Goal: Task Accomplishment & Management: Complete application form

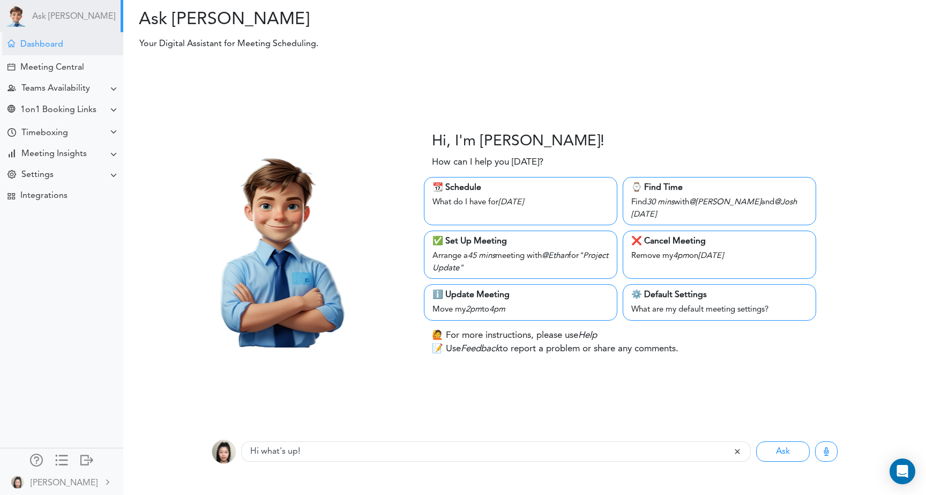
click at [64, 43] on div "Dashboard" at bounding box center [62, 43] width 121 height 23
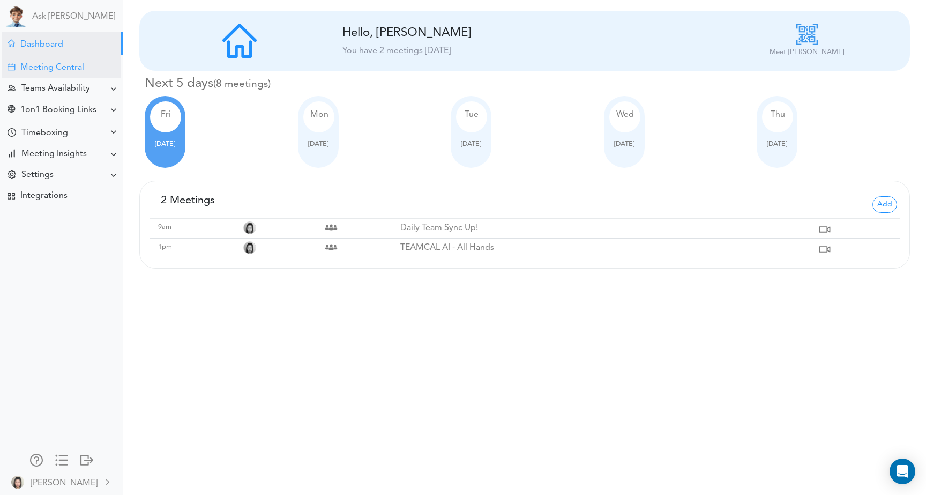
click at [27, 65] on div "Meeting Central" at bounding box center [52, 68] width 64 height 10
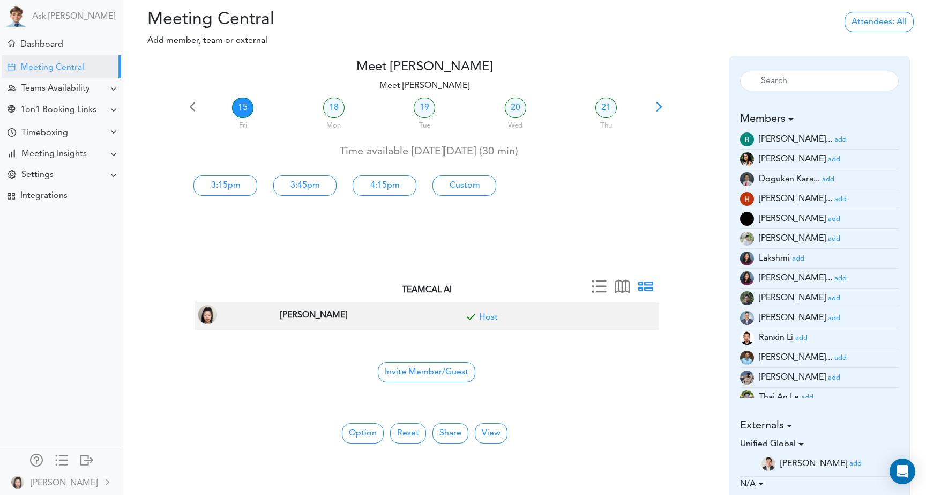
click at [828, 316] on small "add" at bounding box center [834, 318] width 12 height 7
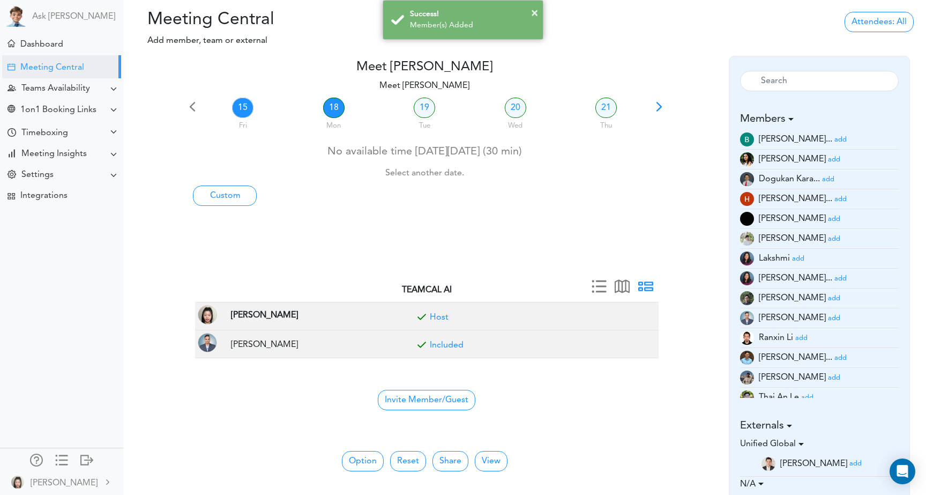
click at [335, 112] on link "18" at bounding box center [333, 108] width 21 height 20
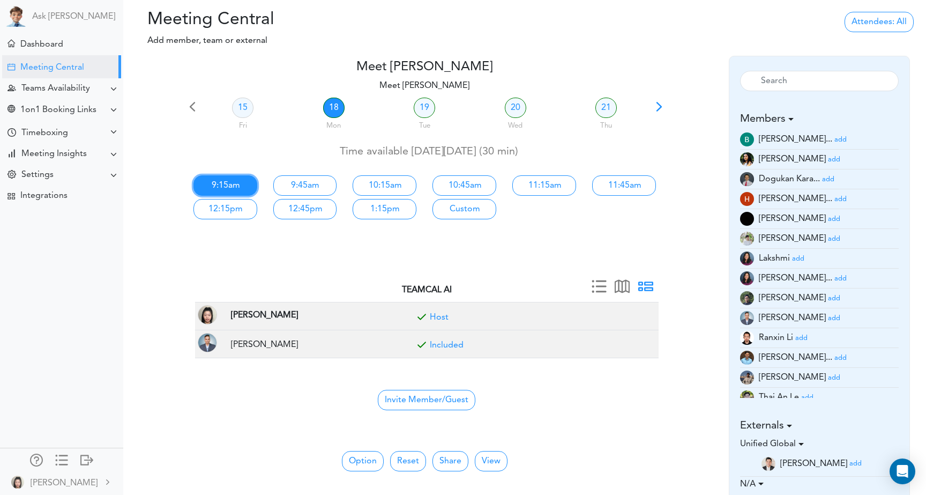
click at [235, 190] on link "9:15am" at bounding box center [225, 185] width 64 height 20
type input "Meet [PERSON_NAME]"
type input "[URL][DOMAIN_NAME]"
type input "[DATE]T09:15"
type input "[DATE]T09:45"
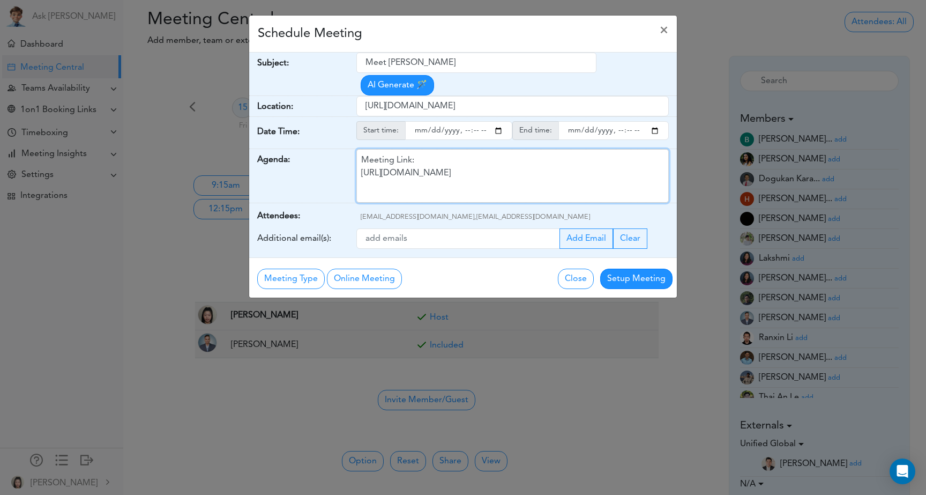
click at [476, 174] on div "Meeting Link: [URL][DOMAIN_NAME]" at bounding box center [512, 176] width 313 height 54
click at [665, 31] on span "×" at bounding box center [664, 30] width 9 height 13
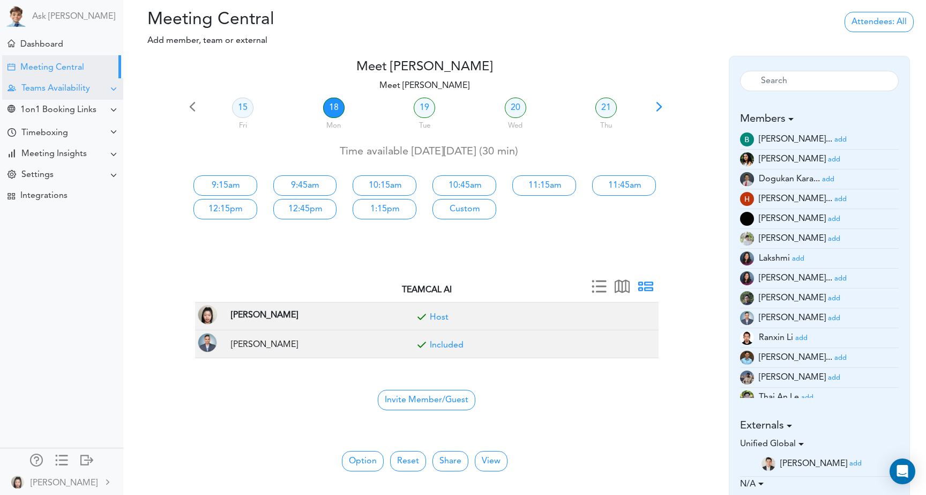
click at [71, 90] on div "Teams Availability" at bounding box center [55, 89] width 69 height 10
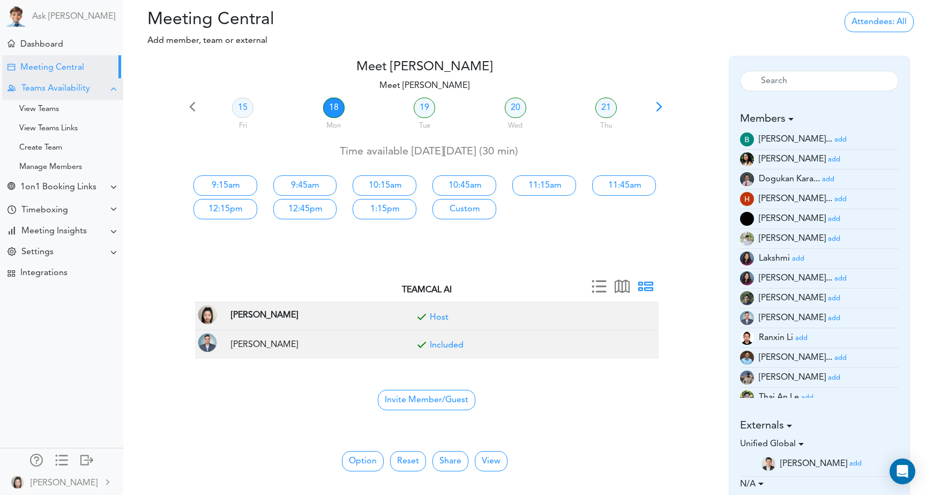
click at [71, 90] on div "Teams Availability" at bounding box center [55, 89] width 69 height 10
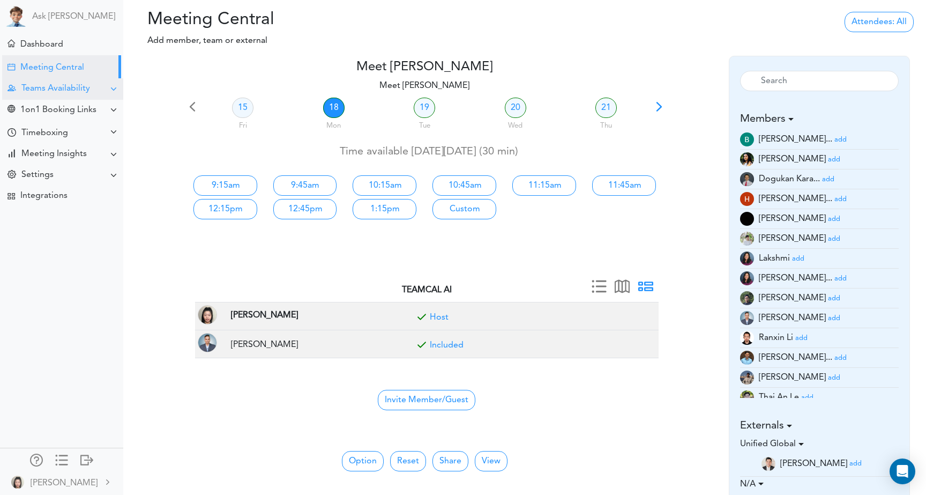
click at [70, 86] on div "Teams Availability" at bounding box center [55, 89] width 69 height 10
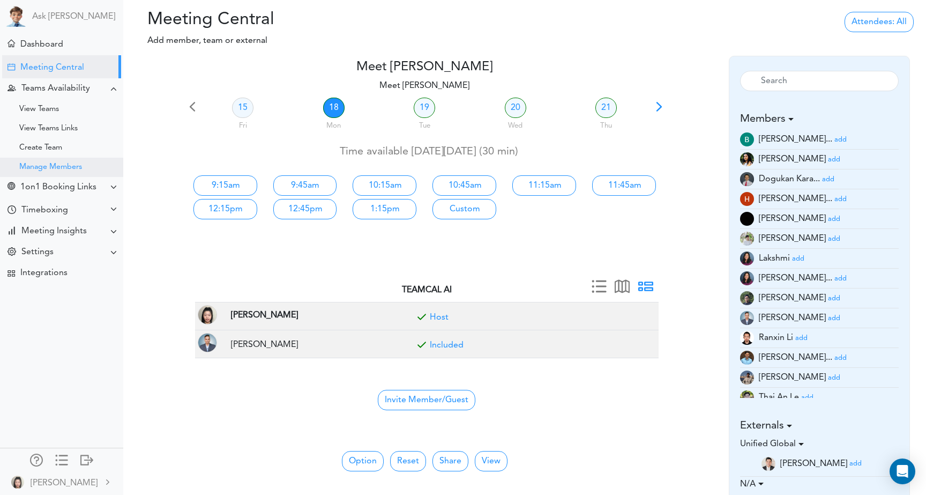
click at [65, 160] on div "Manage Members" at bounding box center [61, 167] width 123 height 19
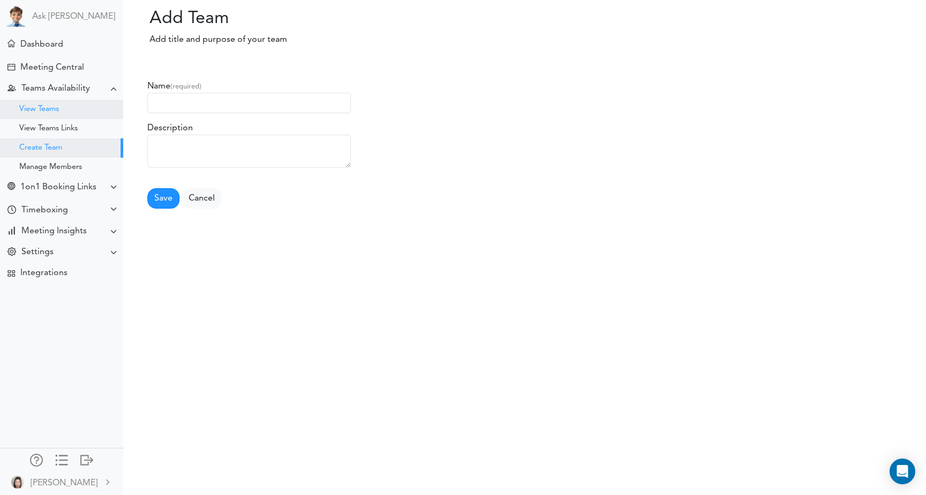
click at [68, 113] on div "View Teams" at bounding box center [61, 109] width 123 height 19
click at [66, 138] on div "Create Team" at bounding box center [61, 147] width 123 height 19
click at [66, 126] on div "View Teams Links" at bounding box center [48, 128] width 58 height 5
click at [63, 105] on div "View Teams" at bounding box center [61, 109] width 123 height 19
click at [67, 71] on div "Meeting Central" at bounding box center [52, 68] width 64 height 10
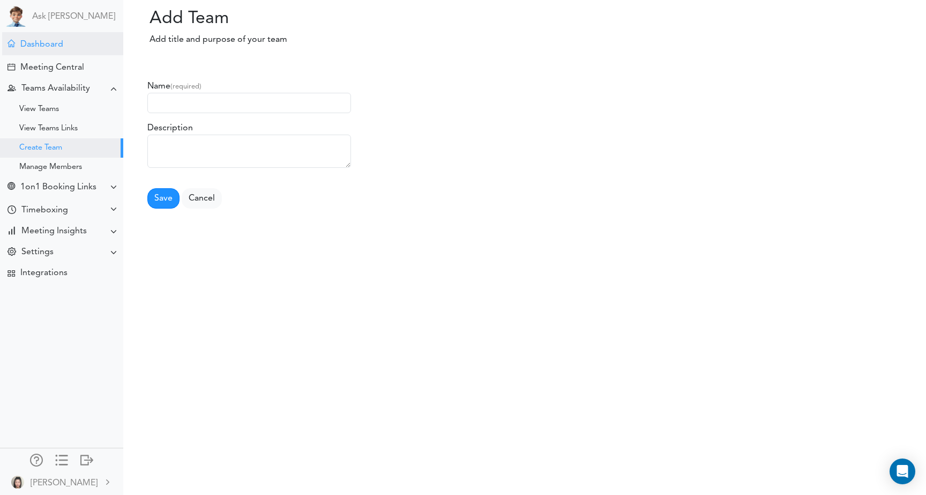
click at [68, 51] on div "Dashboard" at bounding box center [62, 43] width 121 height 23
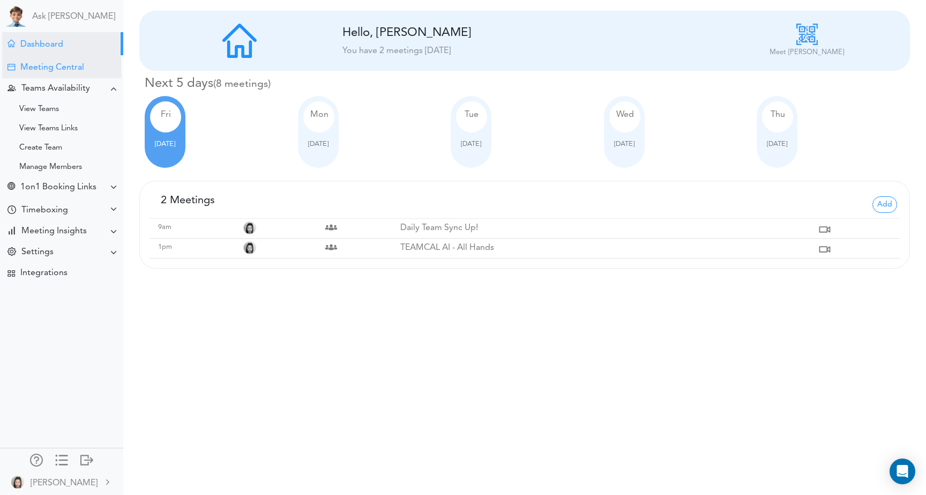
click at [49, 70] on div "Meeting Central" at bounding box center [52, 68] width 64 height 10
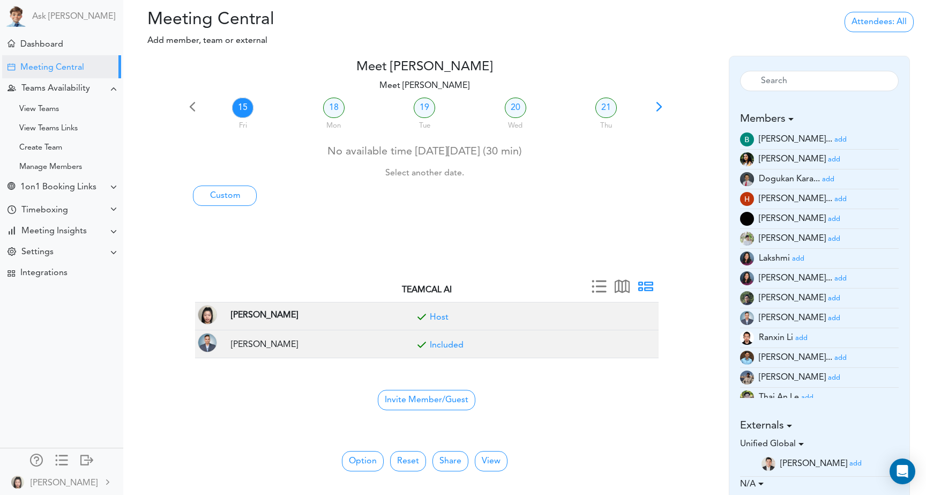
click at [828, 318] on small "add" at bounding box center [834, 318] width 12 height 7
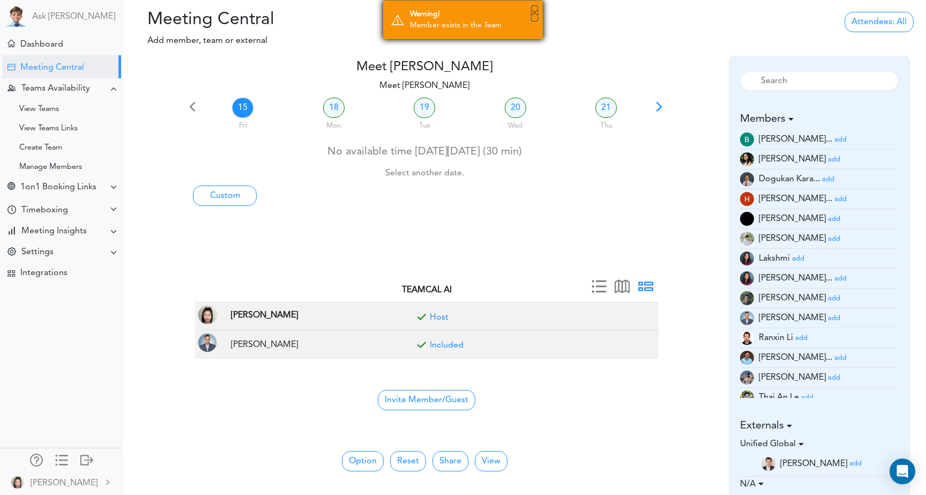
click at [535, 15] on button "×" at bounding box center [534, 13] width 7 height 16
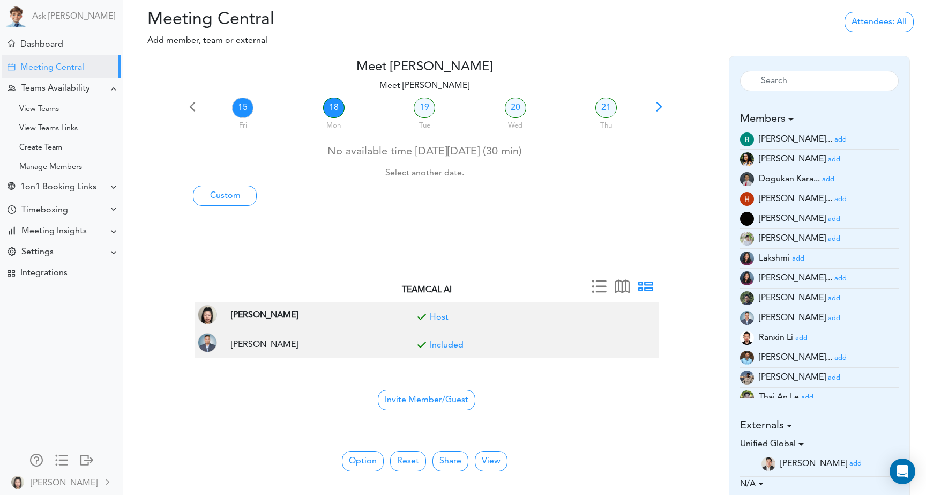
click at [336, 108] on link "18" at bounding box center [333, 108] width 21 height 20
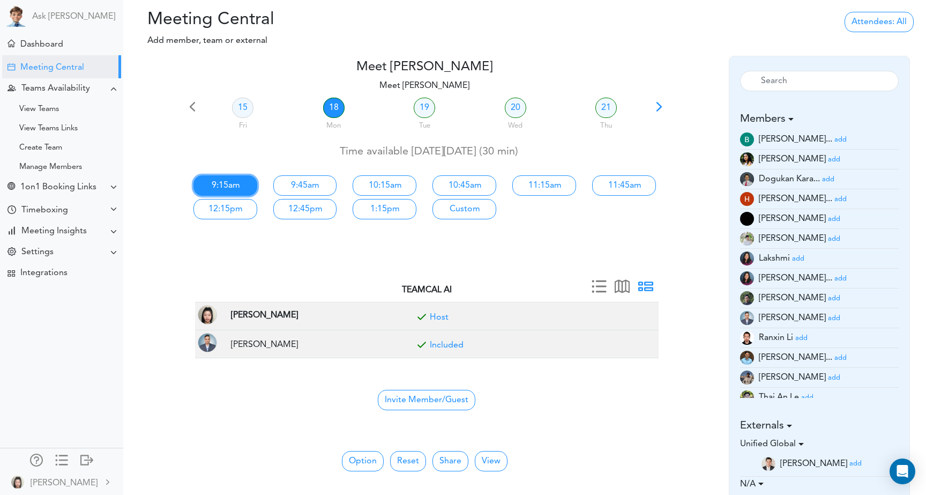
click at [219, 190] on link "9:15am" at bounding box center [225, 185] width 64 height 20
type input "Meet [PERSON_NAME]"
type input "[URL][DOMAIN_NAME]"
type input "[DATE]T09:15"
type input "[DATE]T09:45"
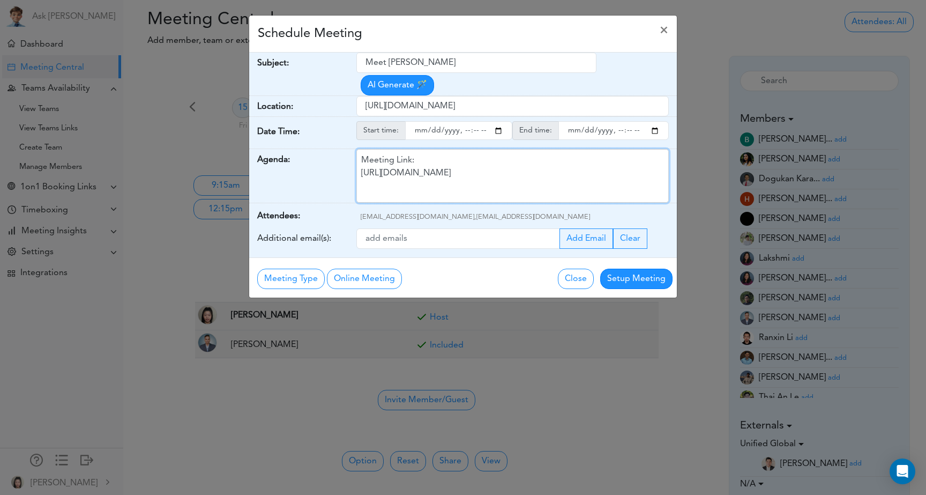
drag, startPoint x: 534, startPoint y: 177, endPoint x: 359, endPoint y: 177, distance: 174.7
click at [359, 177] on div "Meeting Link: [URL][DOMAIN_NAME]" at bounding box center [512, 176] width 313 height 54
click at [515, 180] on div "Meeting Link: [URL][DOMAIN_NAME]" at bounding box center [512, 176] width 313 height 54
click at [547, 107] on input "[URL][DOMAIN_NAME]" at bounding box center [512, 106] width 313 height 20
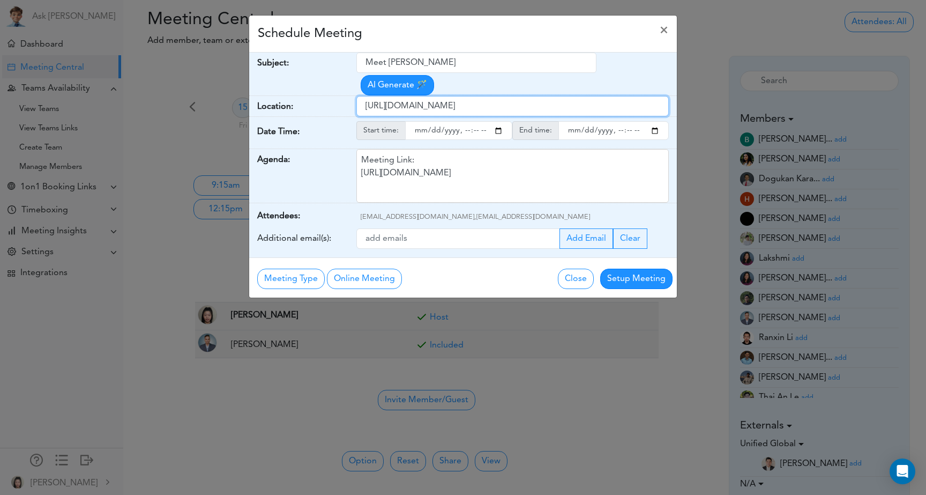
click at [547, 107] on input "[URL][DOMAIN_NAME]" at bounding box center [512, 106] width 313 height 20
paste input "[DOMAIN_NAME][URL][SECURITY_DATA]"
type input "[URL][DOMAIN_NAME][SECURITY_DATA]"
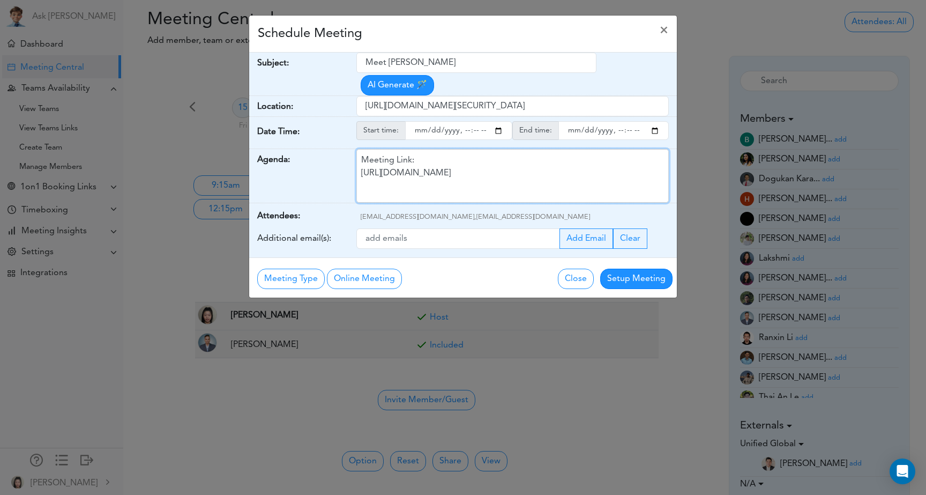
scroll to position [0, 0]
click at [522, 173] on div "Meeting Link: [URL][DOMAIN_NAME]" at bounding box center [512, 176] width 313 height 54
click at [446, 175] on div at bounding box center [512, 176] width 313 height 54
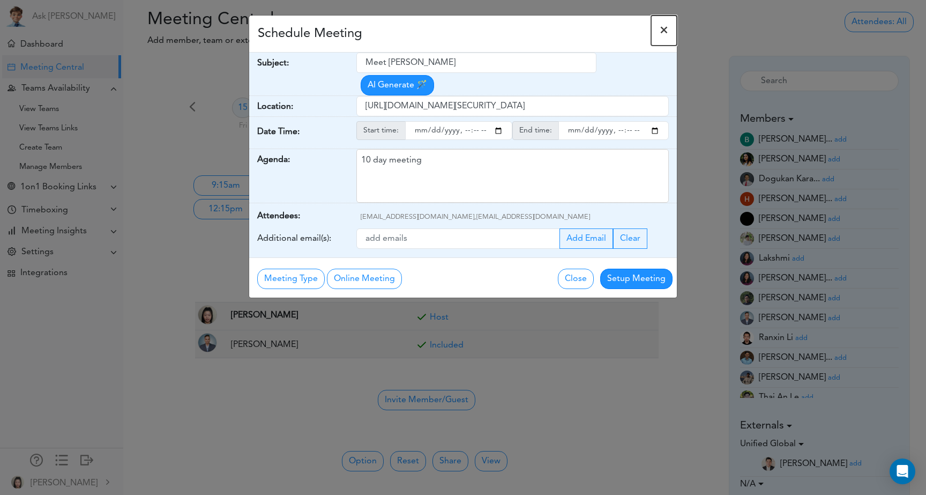
click at [662, 29] on span "×" at bounding box center [664, 30] width 9 height 13
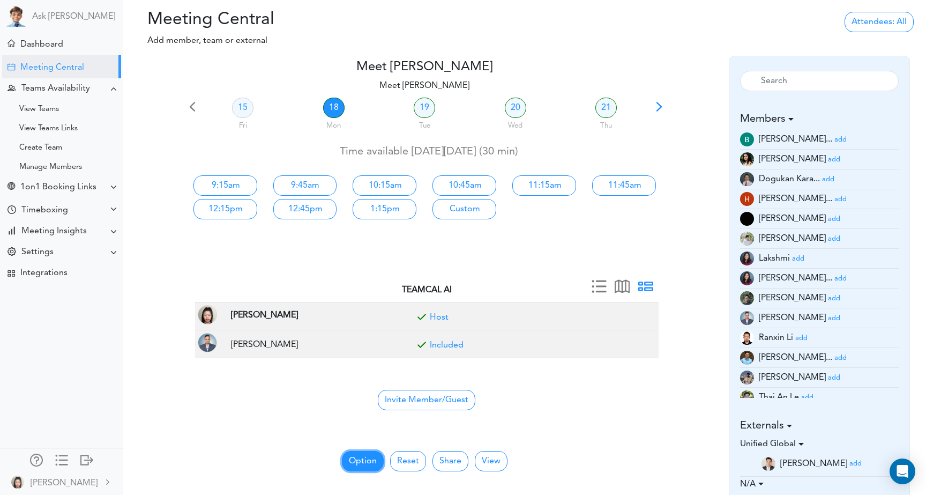
click at [368, 457] on button "Option" at bounding box center [363, 461] width 42 height 20
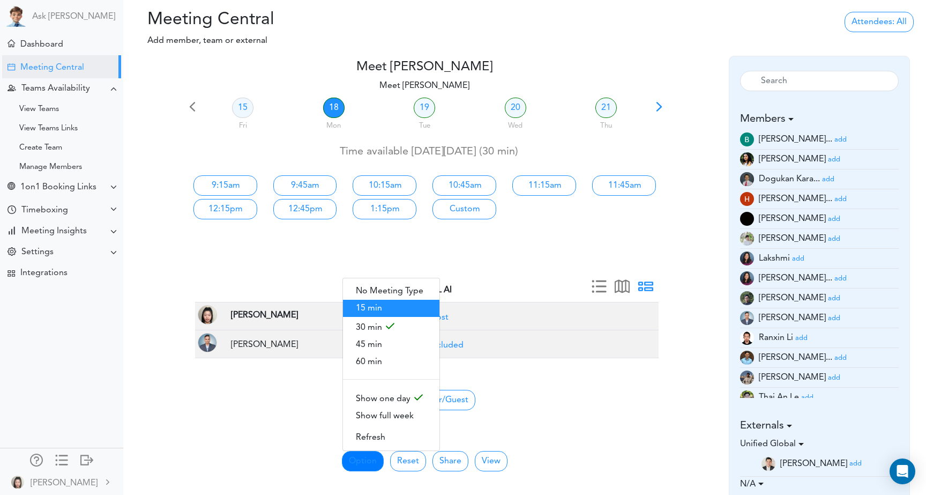
click at [405, 308] on span "15 min" at bounding box center [391, 308] width 96 height 17
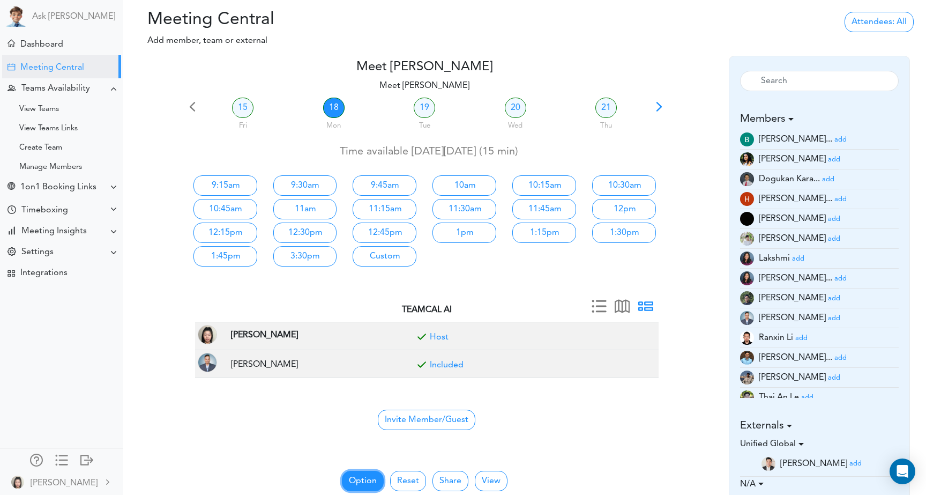
click at [362, 477] on button "Option" at bounding box center [363, 481] width 42 height 20
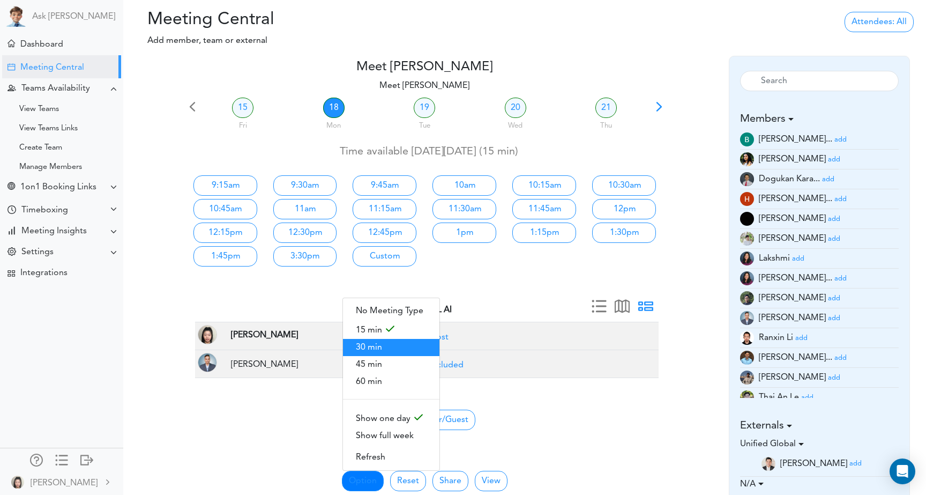
click at [379, 339] on span "30 min" at bounding box center [391, 347] width 96 height 17
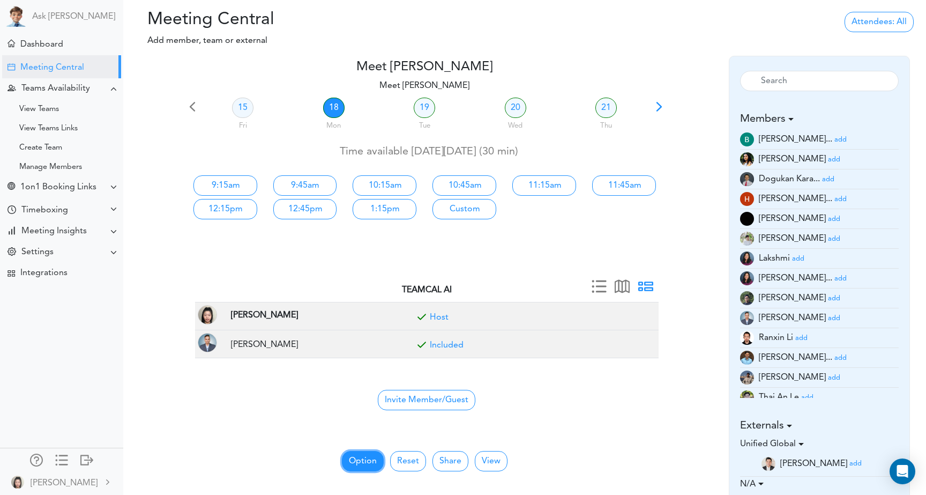
click at [370, 457] on button "Option" at bounding box center [363, 461] width 42 height 20
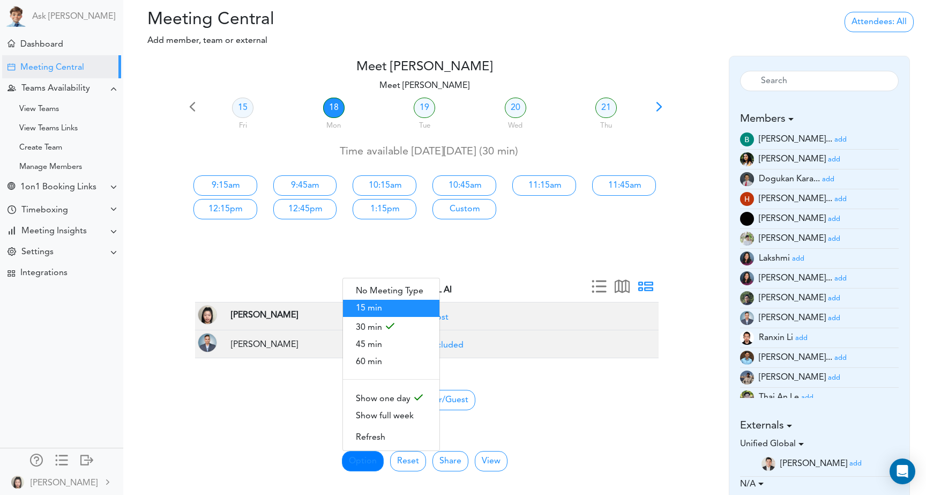
click at [394, 310] on span "15 min" at bounding box center [391, 308] width 96 height 17
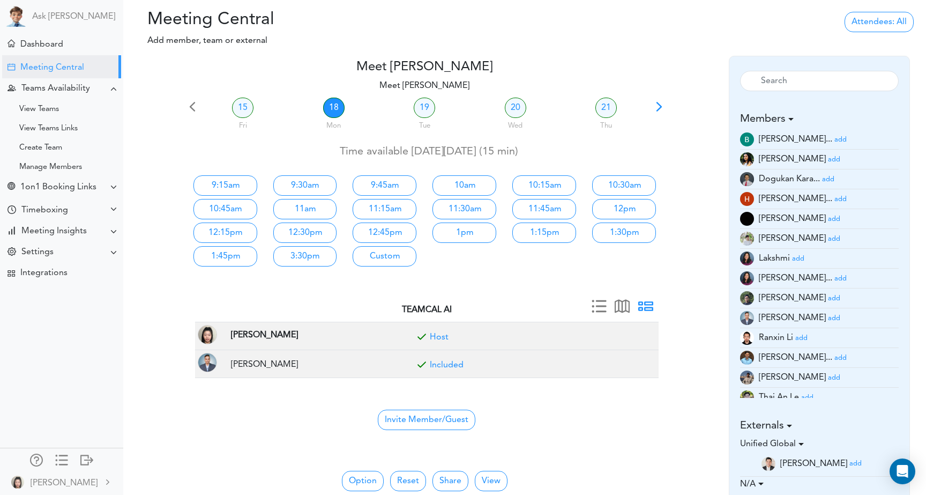
click at [388, 292] on div at bounding box center [425, 281] width 480 height 26
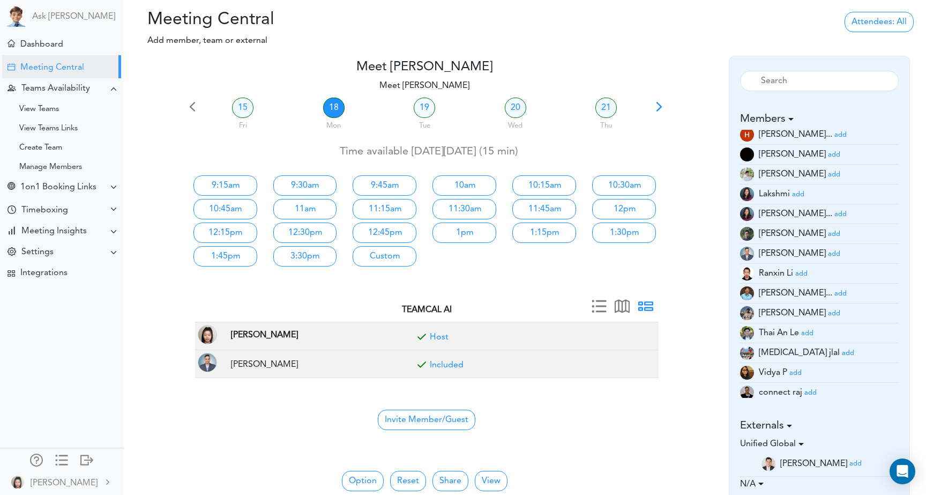
scroll to position [69, 0]
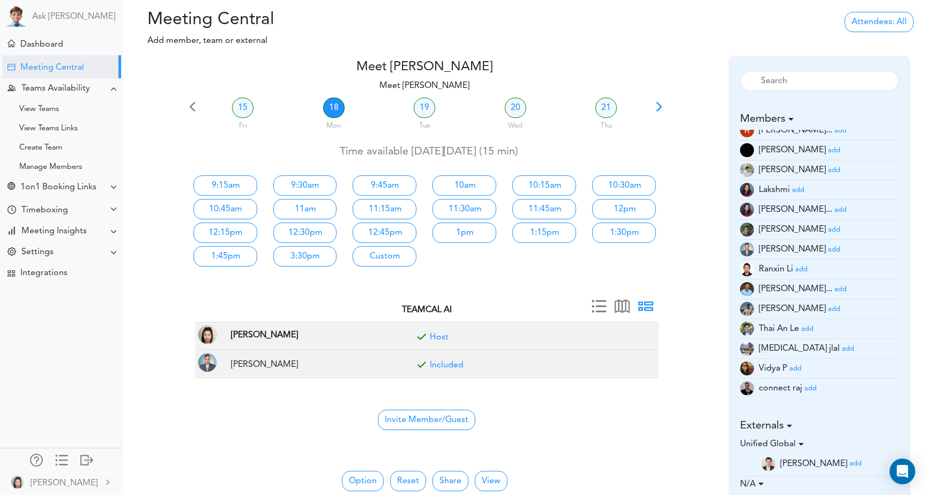
click at [810, 387] on small "add" at bounding box center [810, 388] width 12 height 7
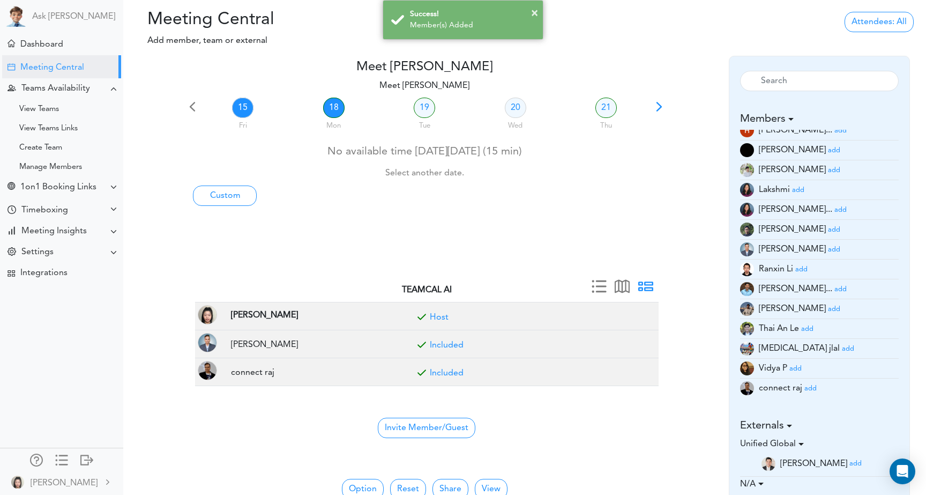
click at [325, 113] on link "18" at bounding box center [333, 108] width 21 height 20
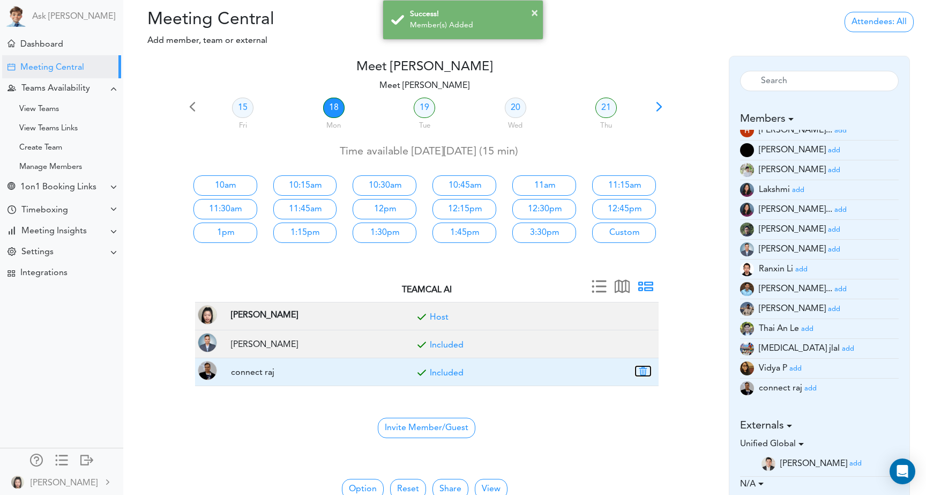
click at [642, 371] on button "button" at bounding box center [643, 371] width 15 height 10
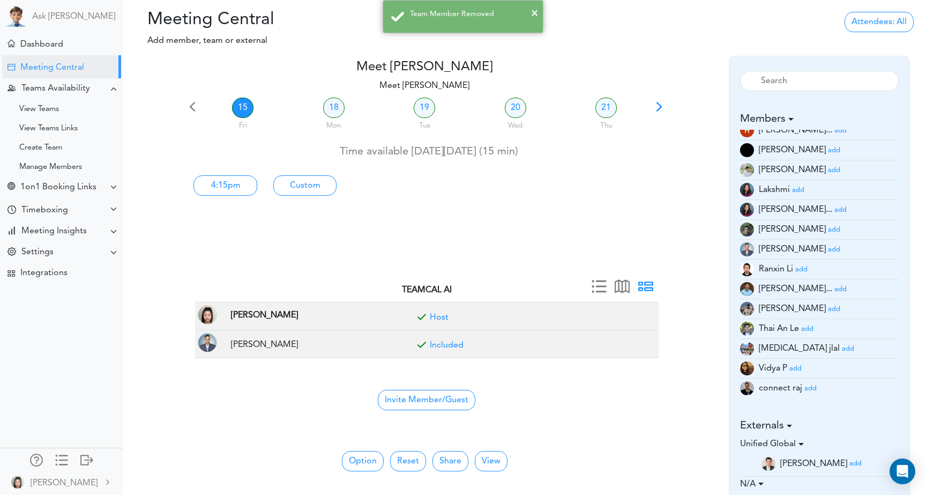
click at [330, 117] on div "Mon" at bounding box center [333, 123] width 89 height 15
click at [343, 108] on link "18" at bounding box center [333, 108] width 21 height 20
